Goal: Task Accomplishment & Management: Use online tool/utility

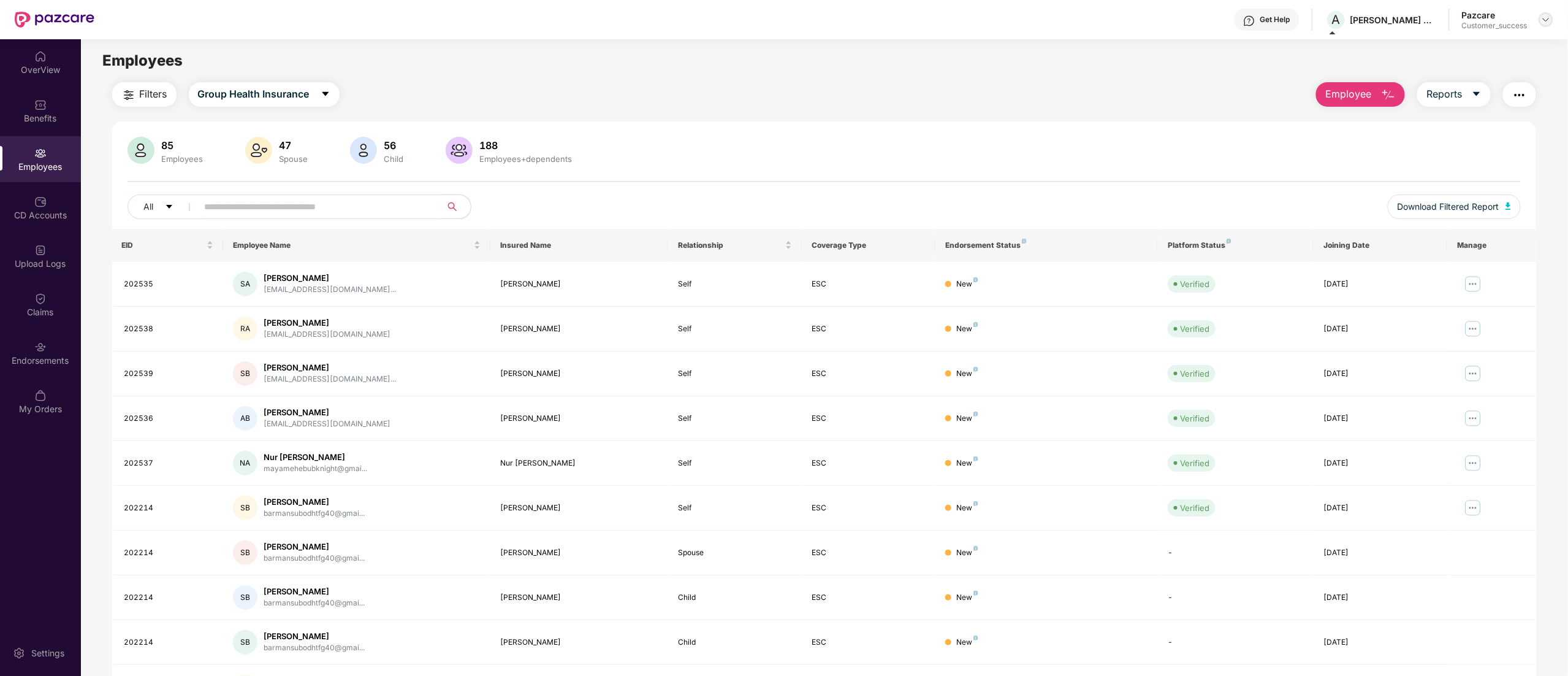
click at [1545, 14] on div at bounding box center [1546, 19] width 15 height 15
click at [1440, 46] on div "Switch to partner view" at bounding box center [1488, 48] width 159 height 24
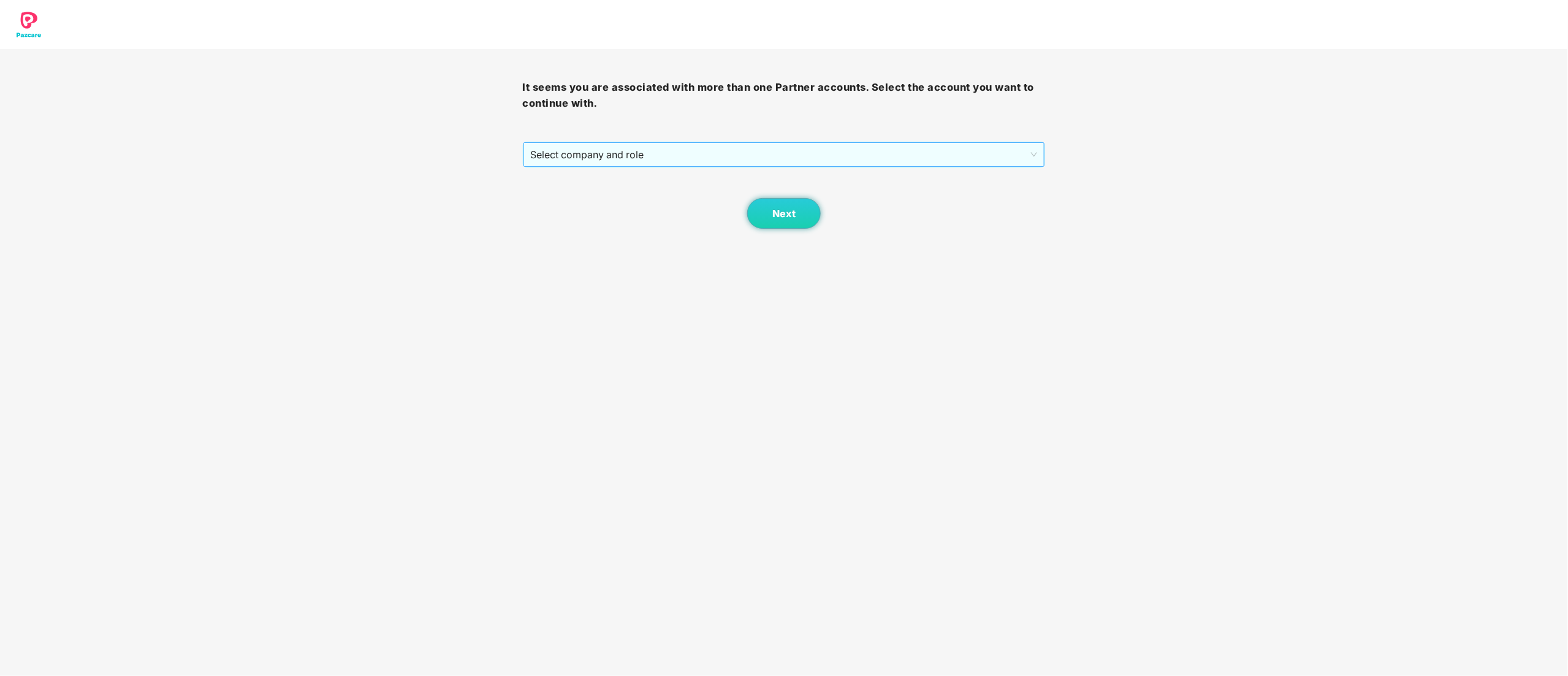
click at [671, 150] on span "Select company and role" at bounding box center [784, 154] width 507 height 23
click at [634, 203] on div "Pazcare - CUSTOMER_SUCCESS" at bounding box center [784, 198] width 508 height 13
click at [778, 218] on span "Next" at bounding box center [784, 213] width 23 height 12
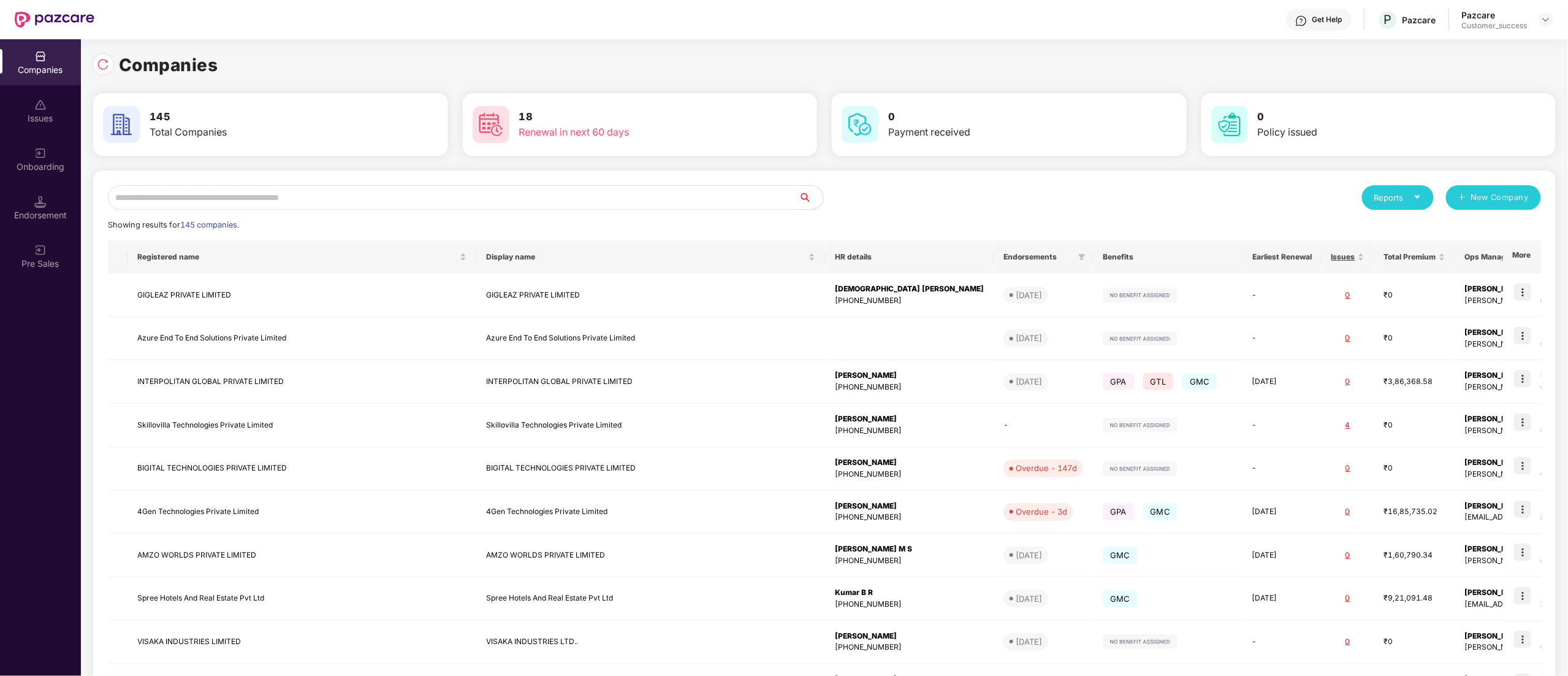
click at [355, 193] on input "text" at bounding box center [453, 197] width 691 height 25
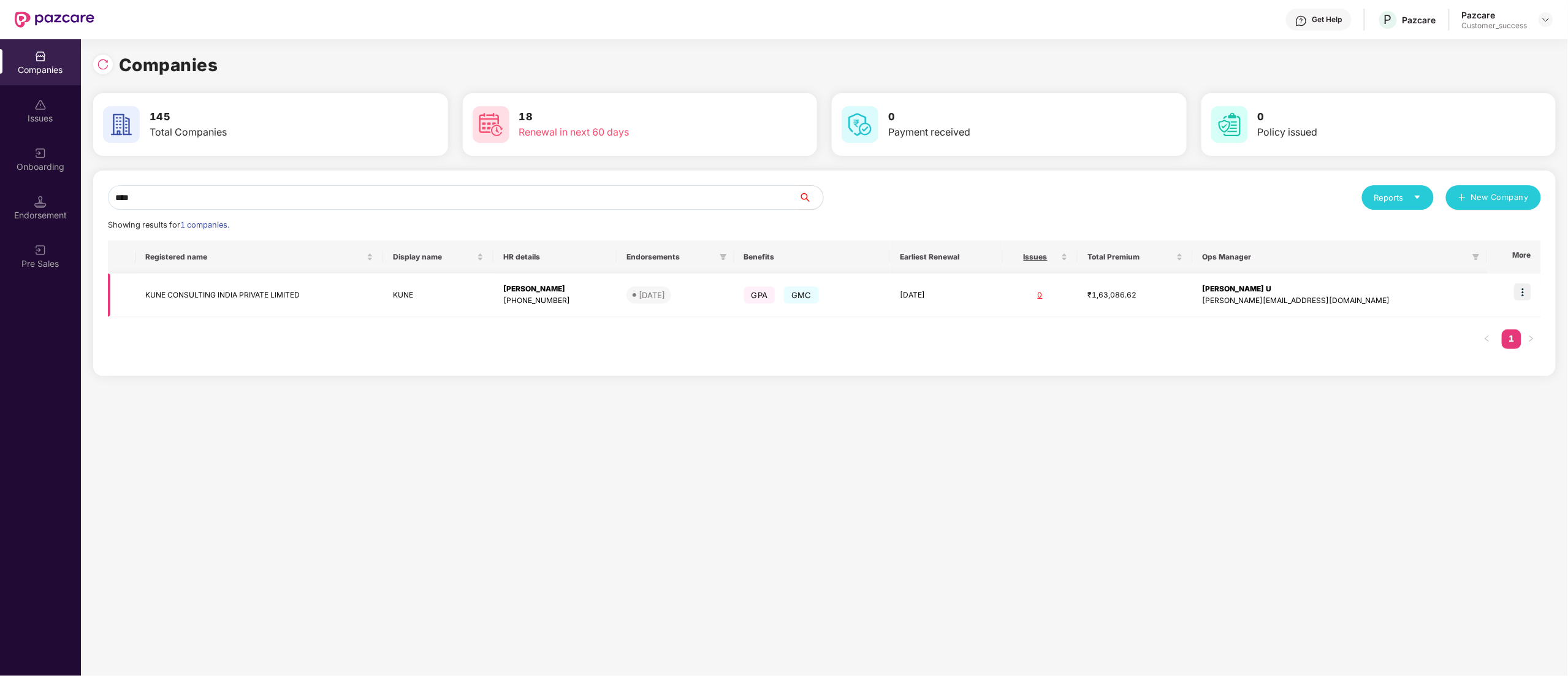
type input "****"
click at [1525, 289] on img at bounding box center [1523, 292] width 17 height 17
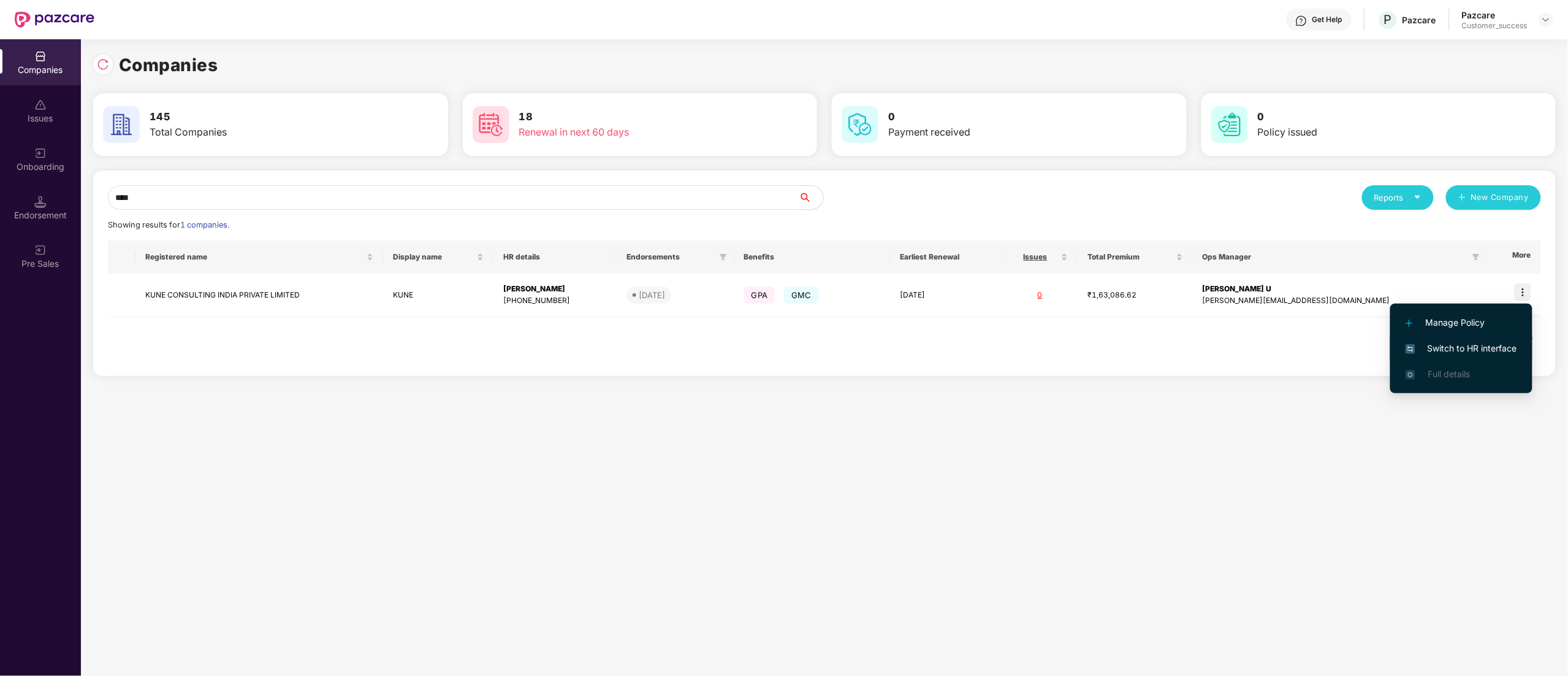
click at [1452, 351] on span "Switch to HR interface" at bounding box center [1461, 348] width 112 height 13
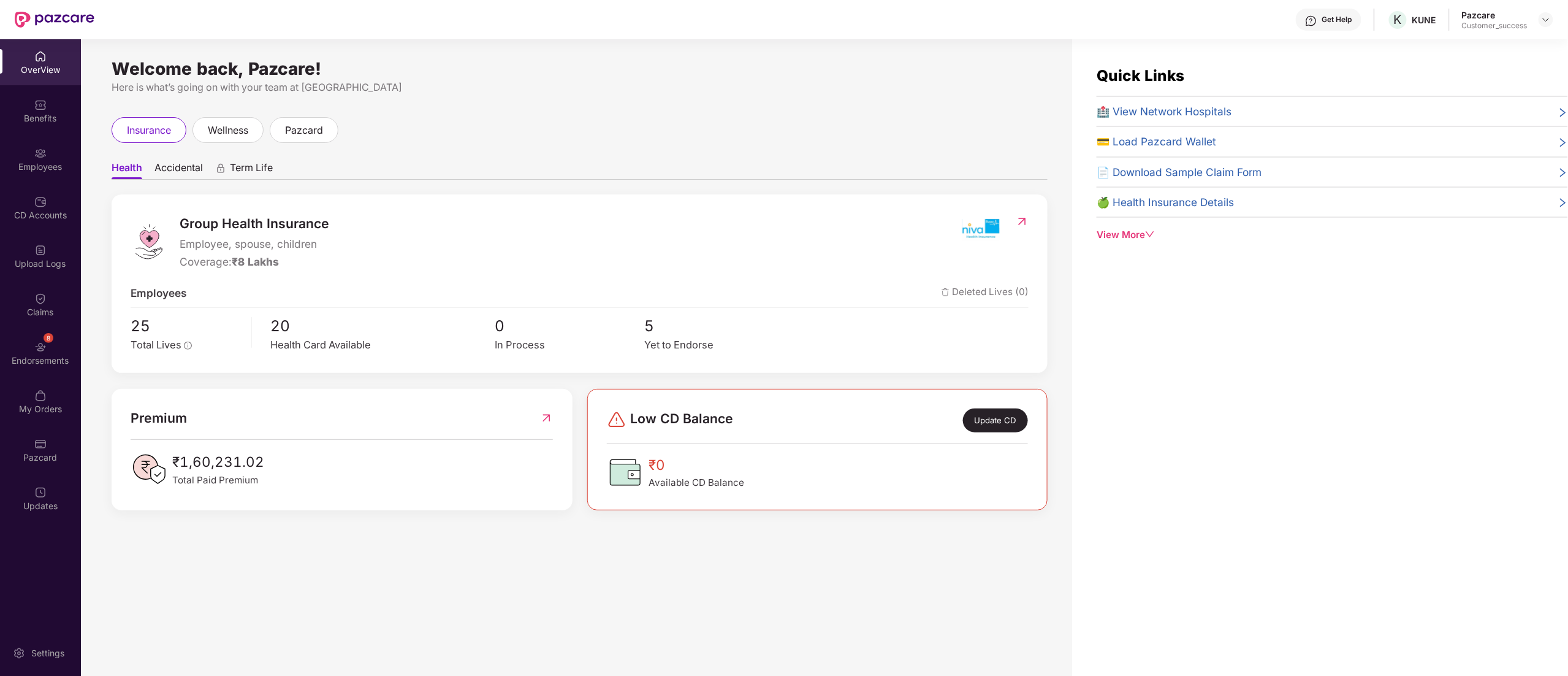
click at [47, 168] on div "Employees" at bounding box center [40, 167] width 81 height 12
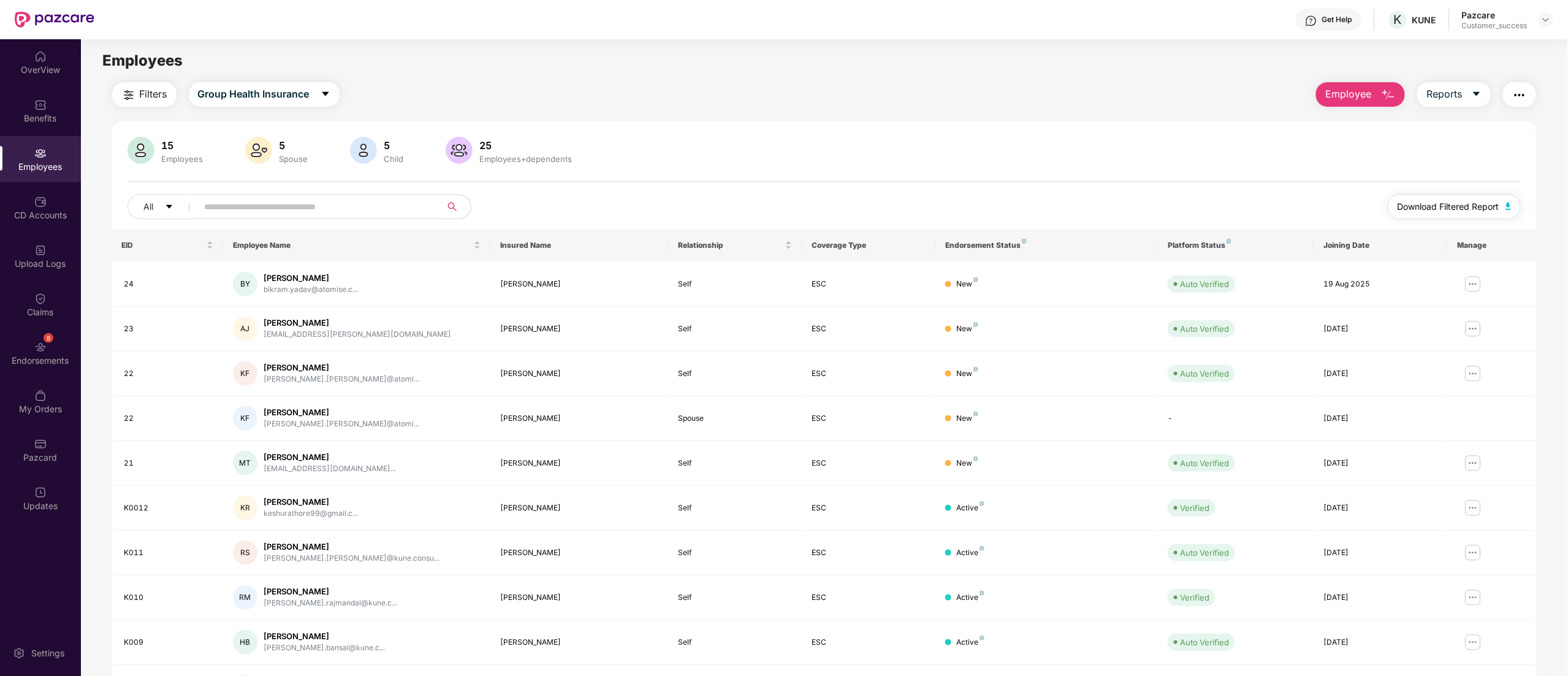
click at [1440, 204] on span "Download Filtered Report" at bounding box center [1448, 206] width 102 height 13
